Goal: Task Accomplishment & Management: Complete application form

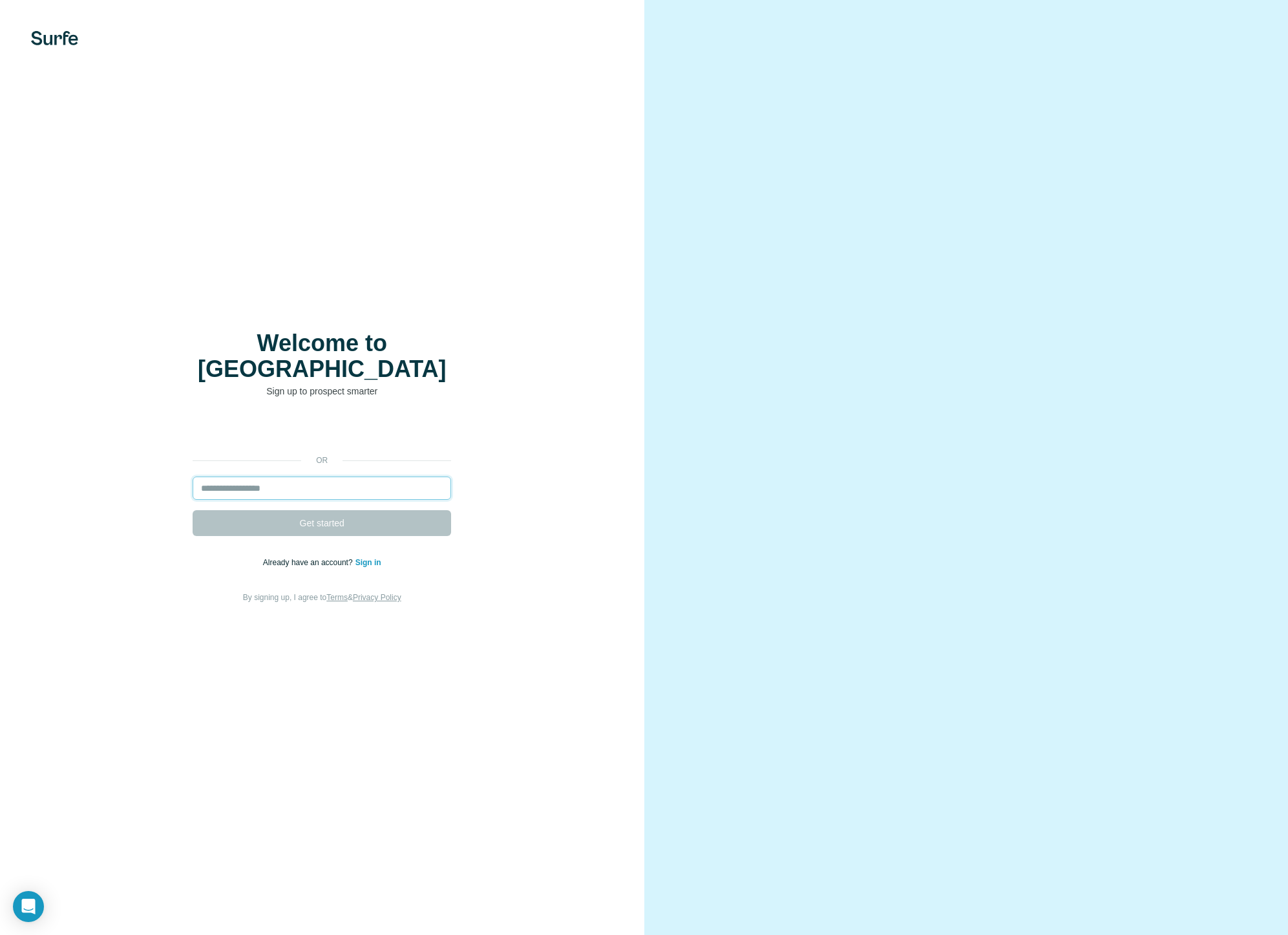
click at [294, 482] on input "email" at bounding box center [322, 488] width 259 height 24
click at [451, 477] on div at bounding box center [451, 477] width 0 height 0
click at [287, 477] on input "email" at bounding box center [322, 488] width 259 height 24
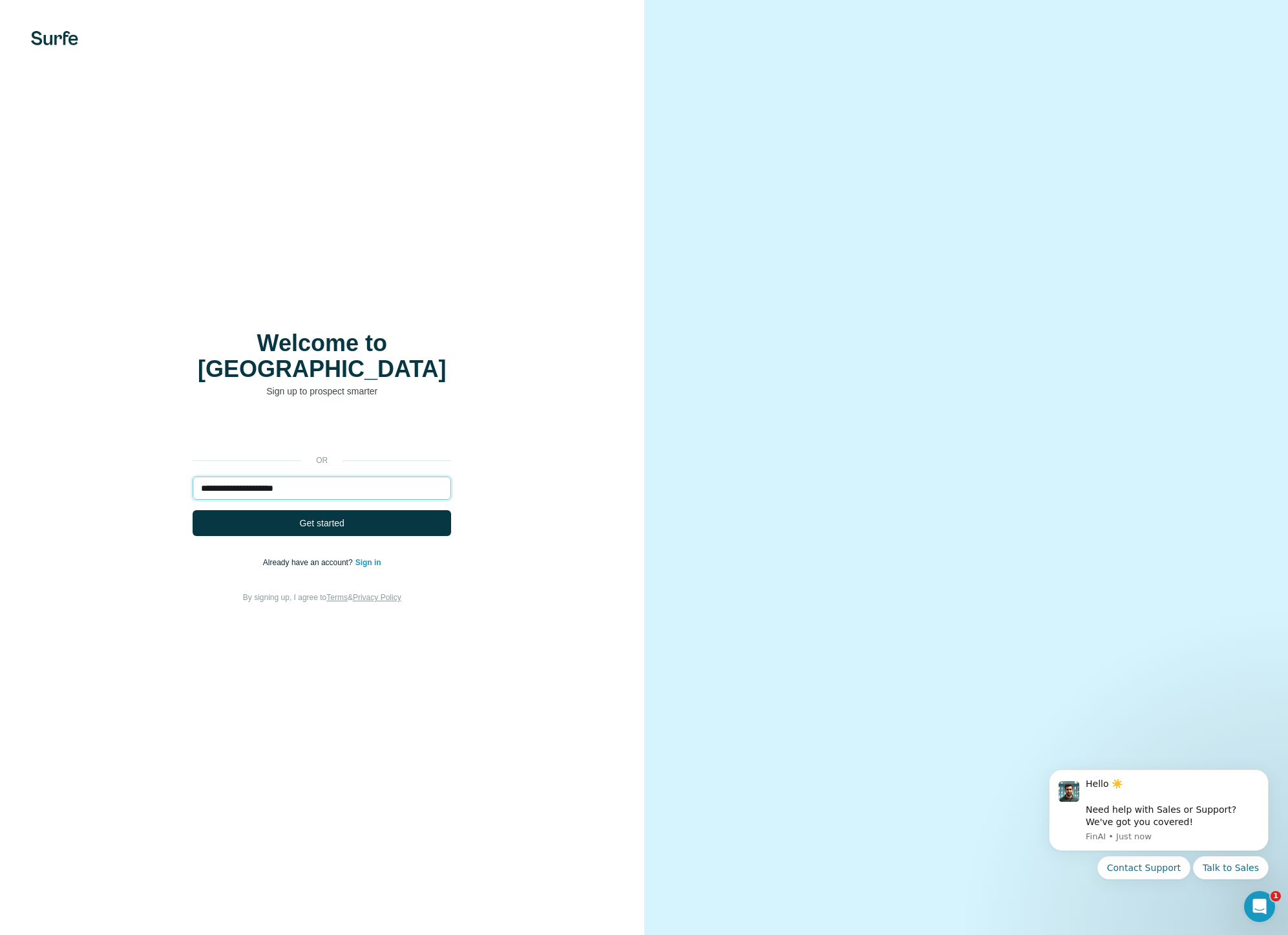
type input "**********"
click at [335, 517] on span "Get started" at bounding box center [322, 523] width 45 height 13
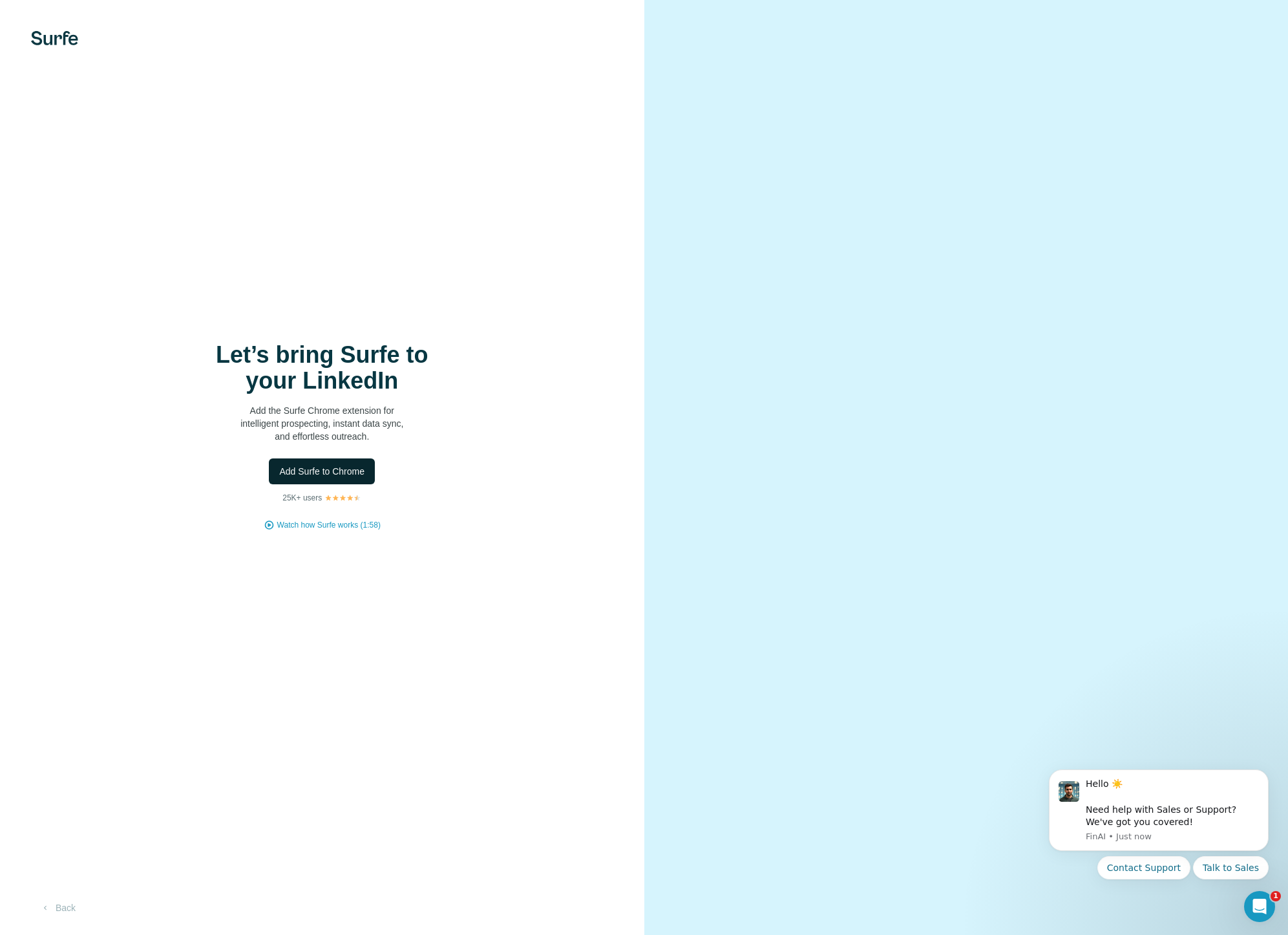
click at [327, 471] on span "Add Surfe to Chrome" at bounding box center [322, 471] width 86 height 13
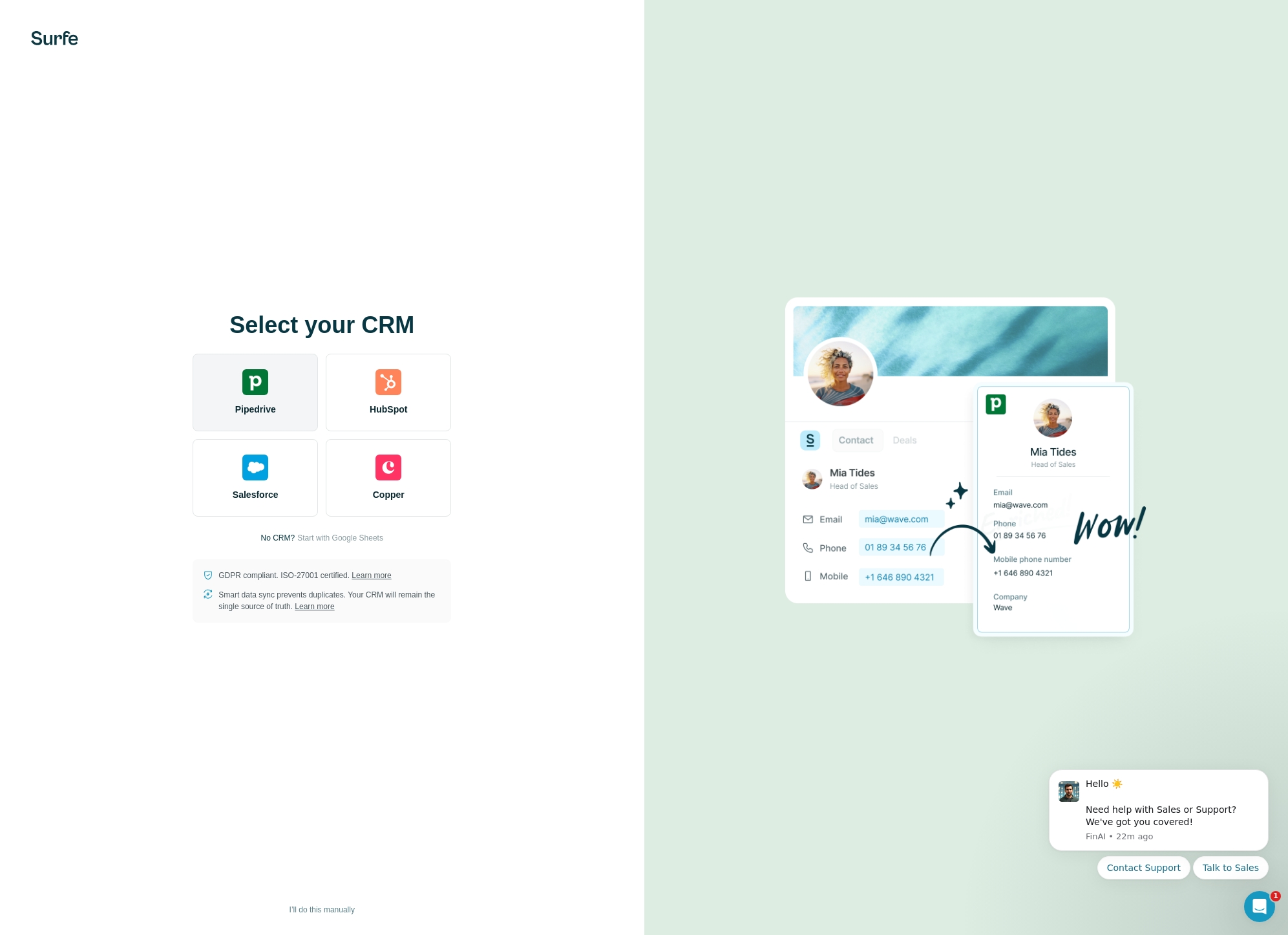
click at [244, 406] on span "Pipedrive" at bounding box center [255, 409] width 41 height 13
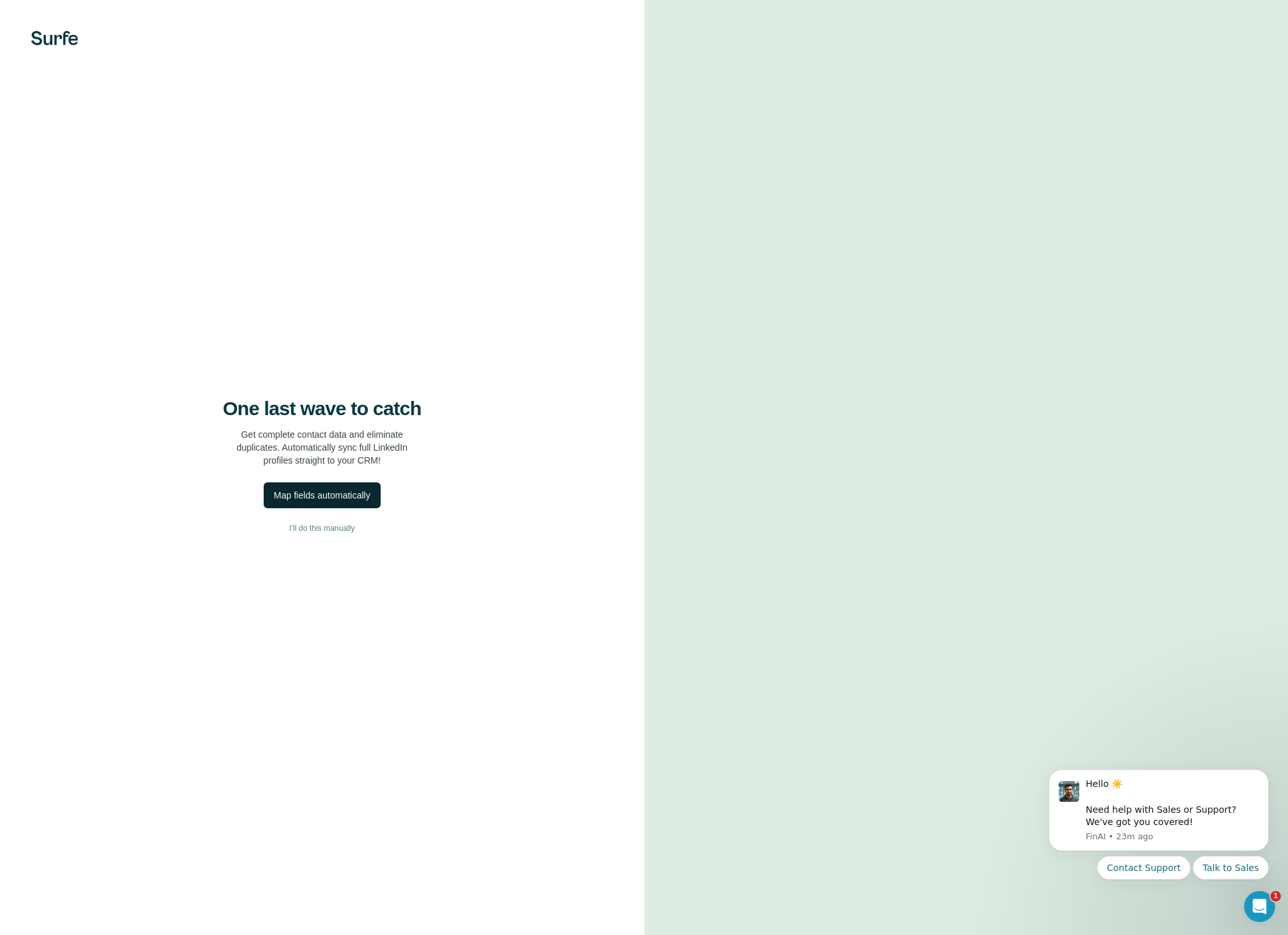
click at [306, 497] on div "Map fields automatically" at bounding box center [322, 496] width 96 height 13
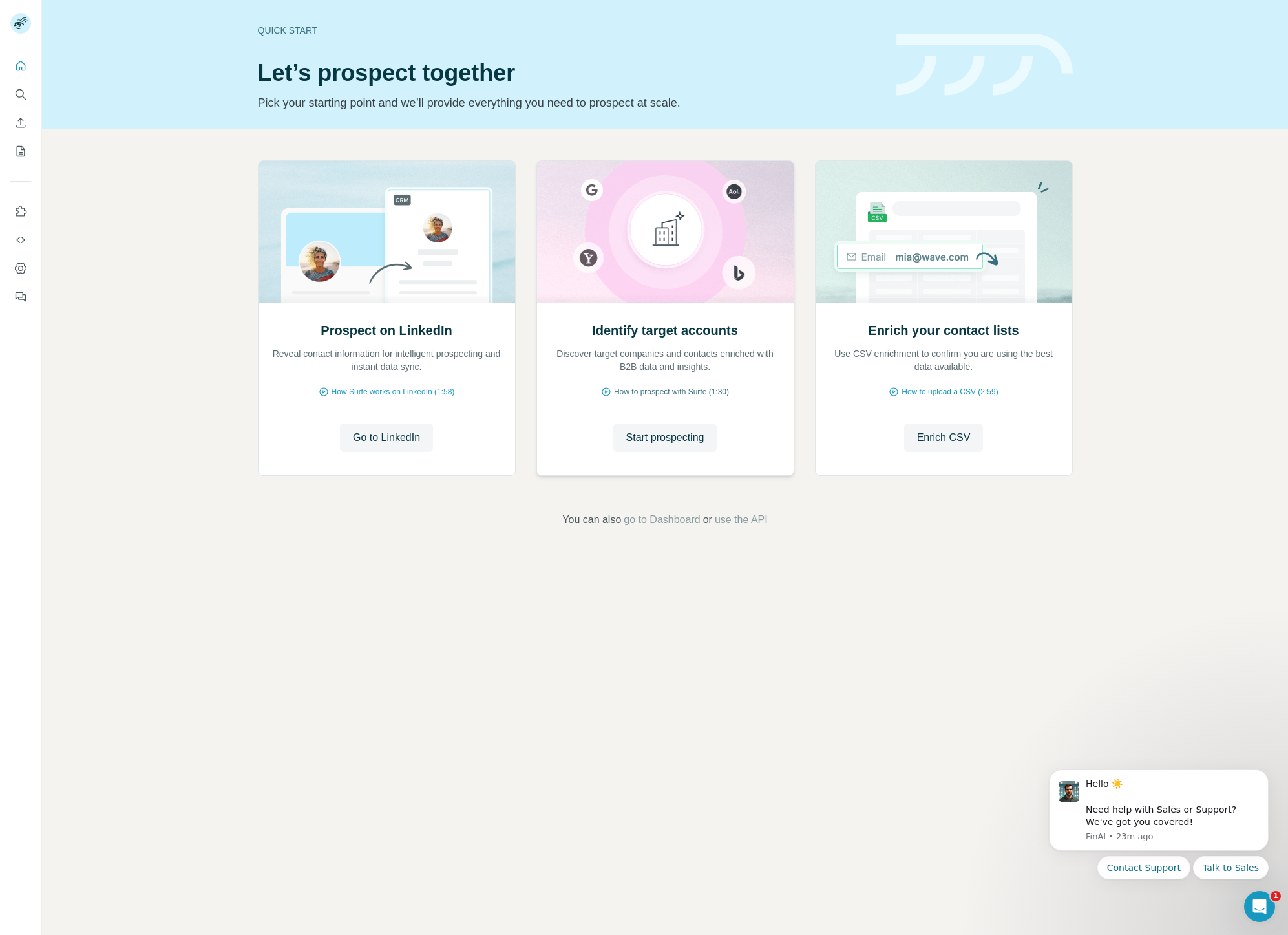
click at [647, 390] on span "How to prospect with Surfe (1:30)" at bounding box center [671, 392] width 115 height 11
